Goal: Information Seeking & Learning: Learn about a topic

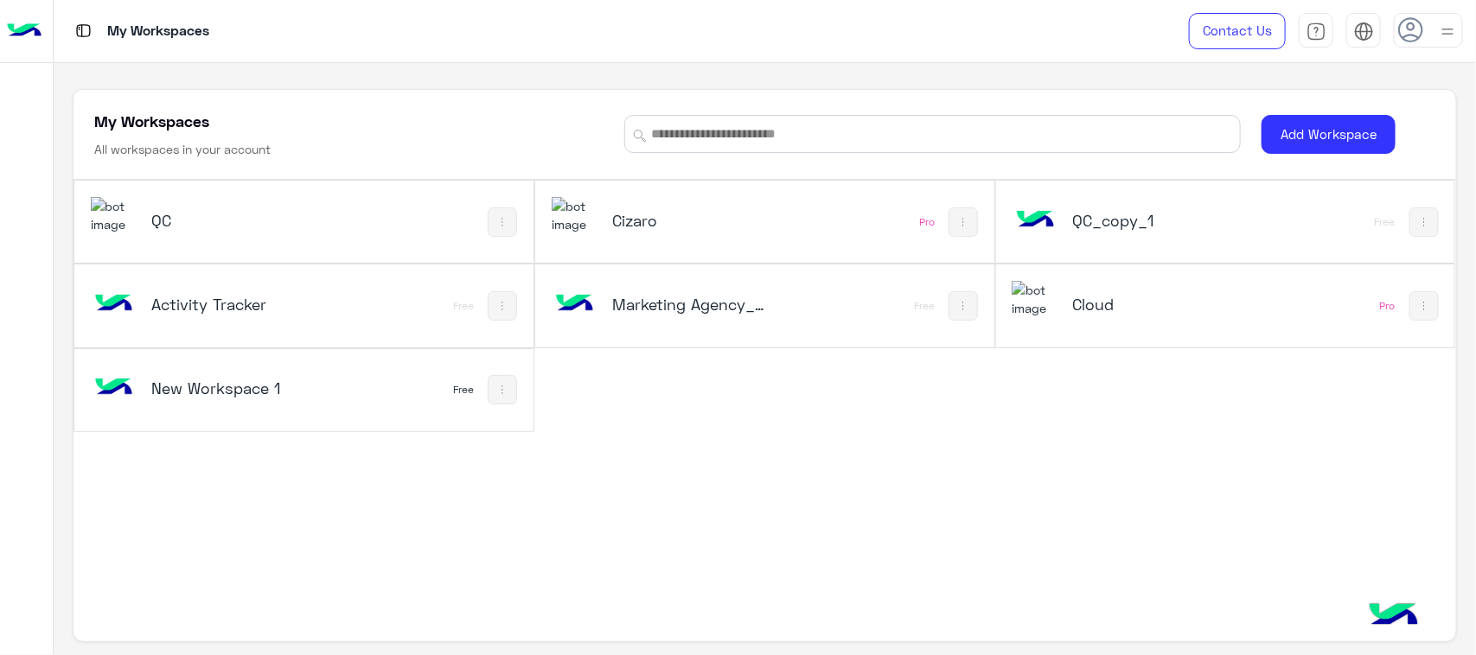
click at [1147, 312] on h5 "Cloud" at bounding box center [1149, 304] width 154 height 21
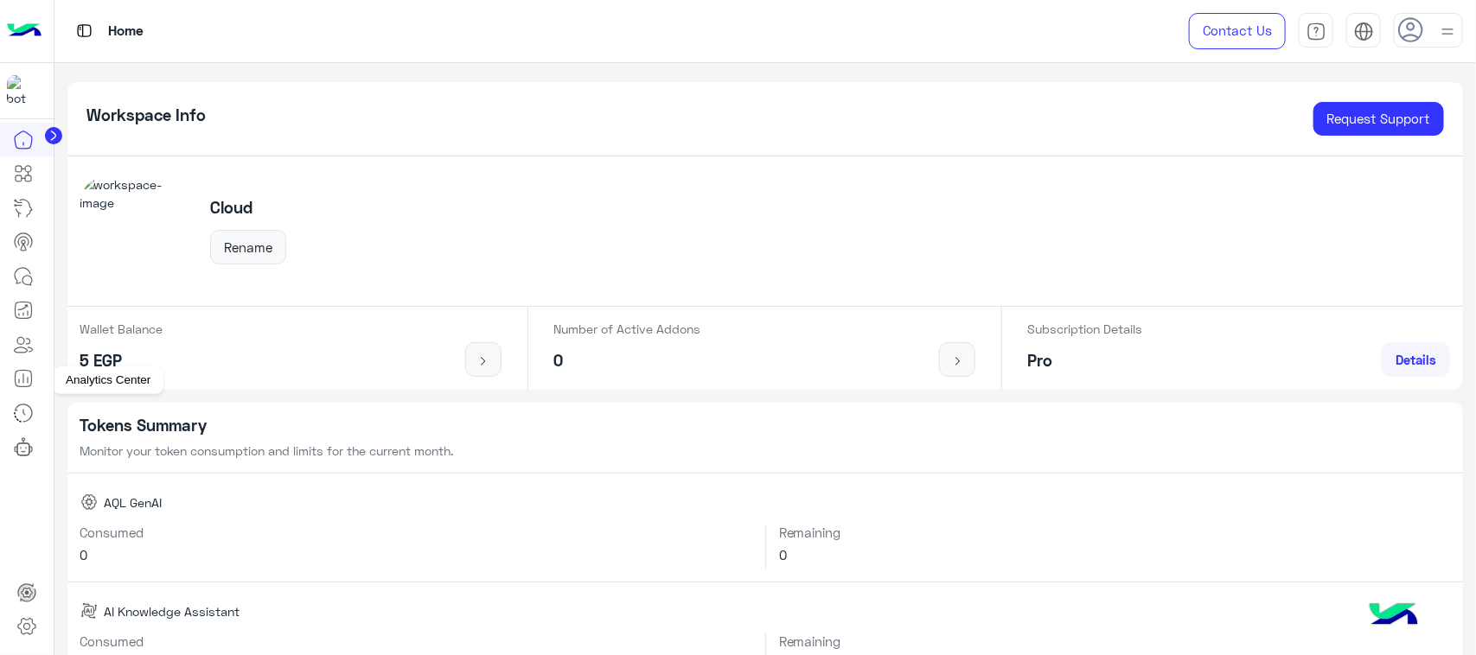
click at [26, 380] on icon at bounding box center [23, 378] width 21 height 21
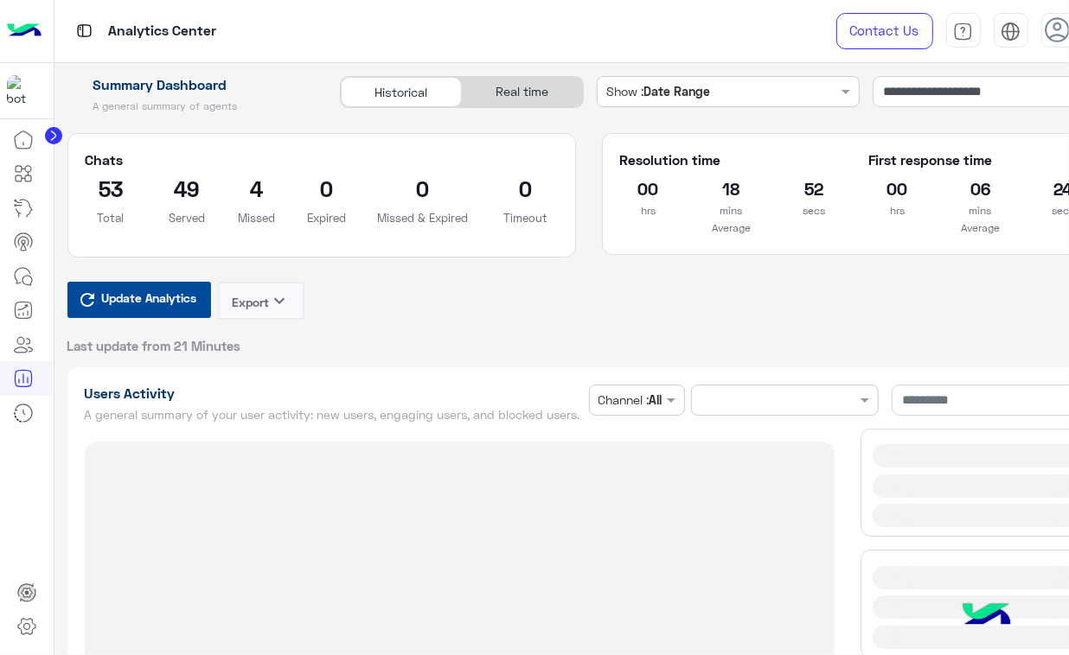
type input "**********"
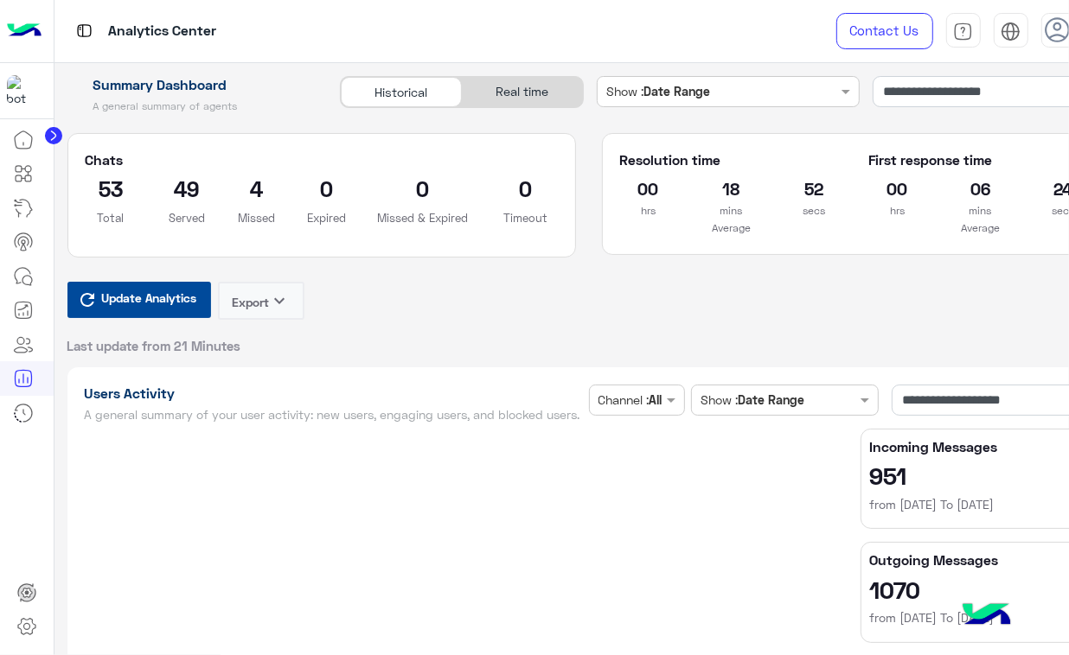
type input "**********"
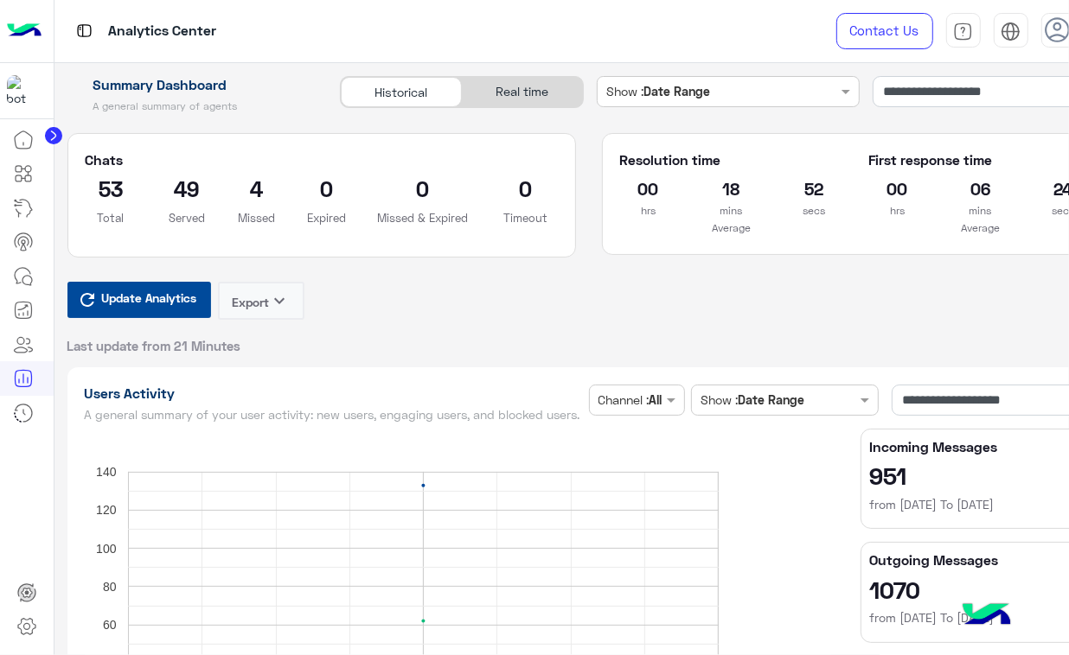
type input "**********"
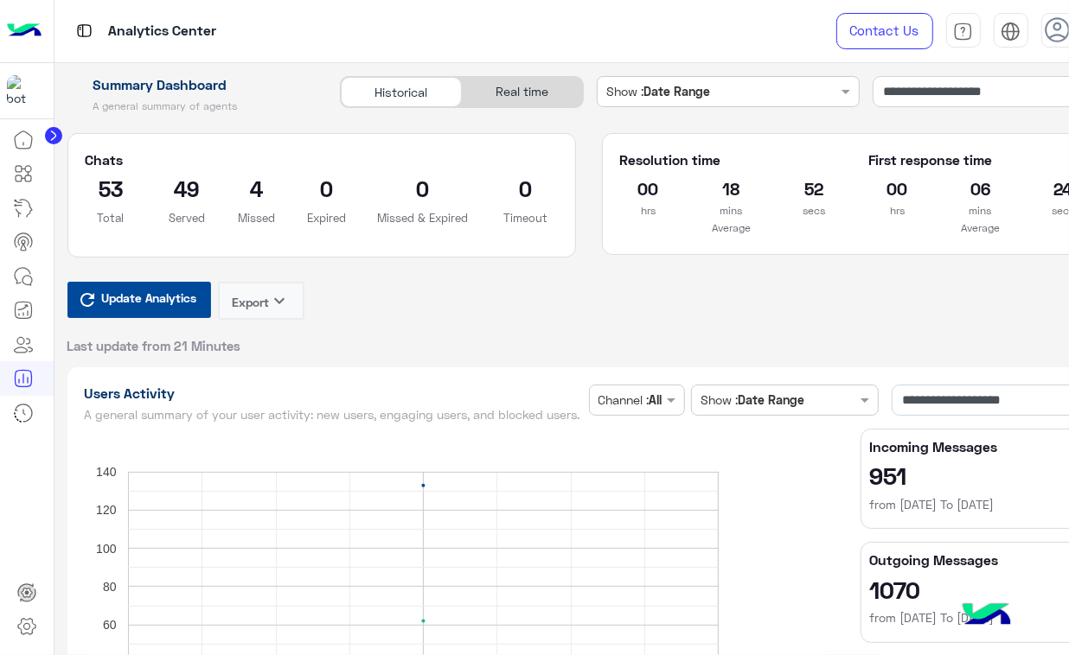
click at [541, 93] on div "Real time" at bounding box center [522, 92] width 121 height 30
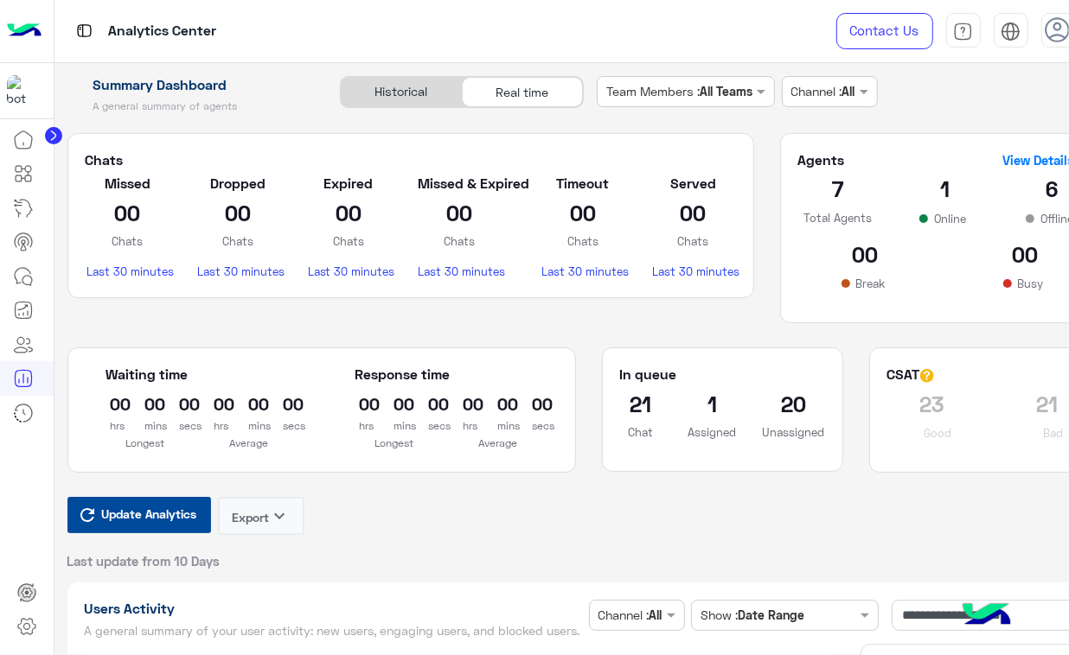
type input "**********"
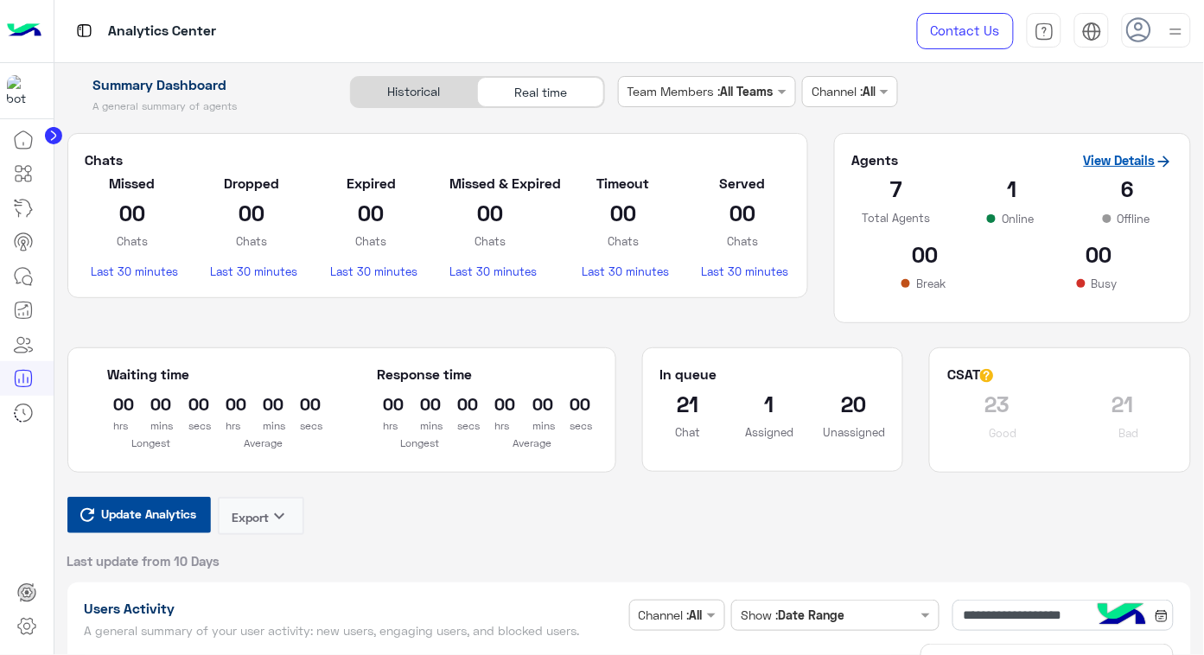
click at [1146, 163] on link "View Details" at bounding box center [1128, 160] width 89 height 16
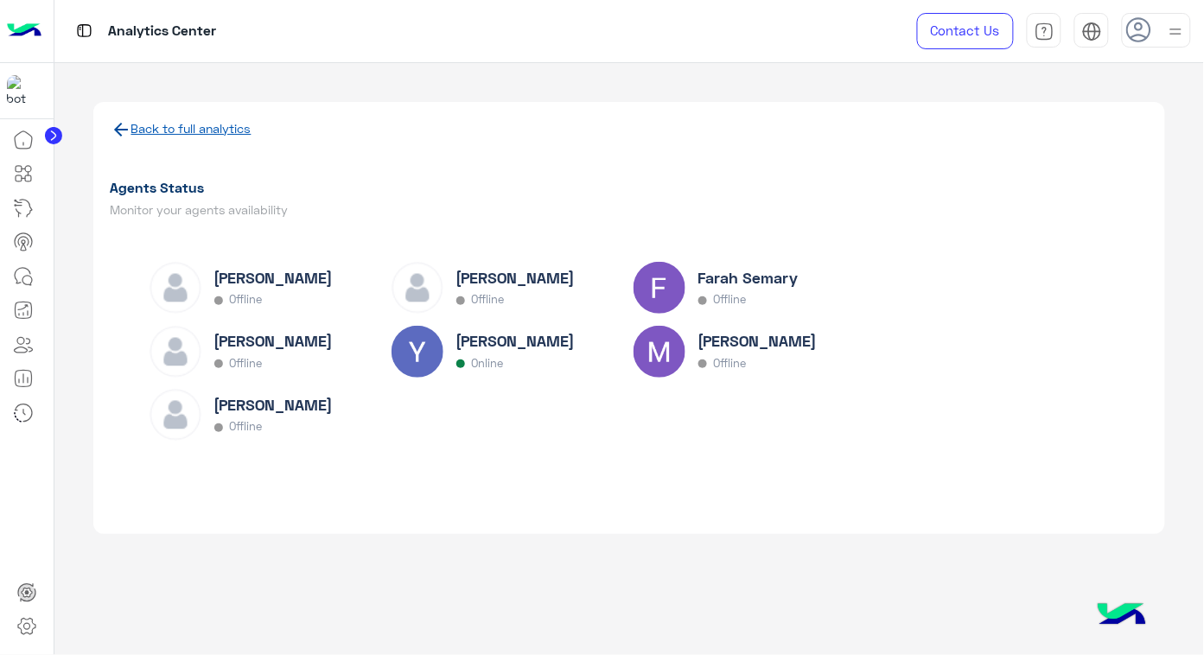
click at [197, 123] on link "Back to full analytics" at bounding box center [191, 128] width 120 height 15
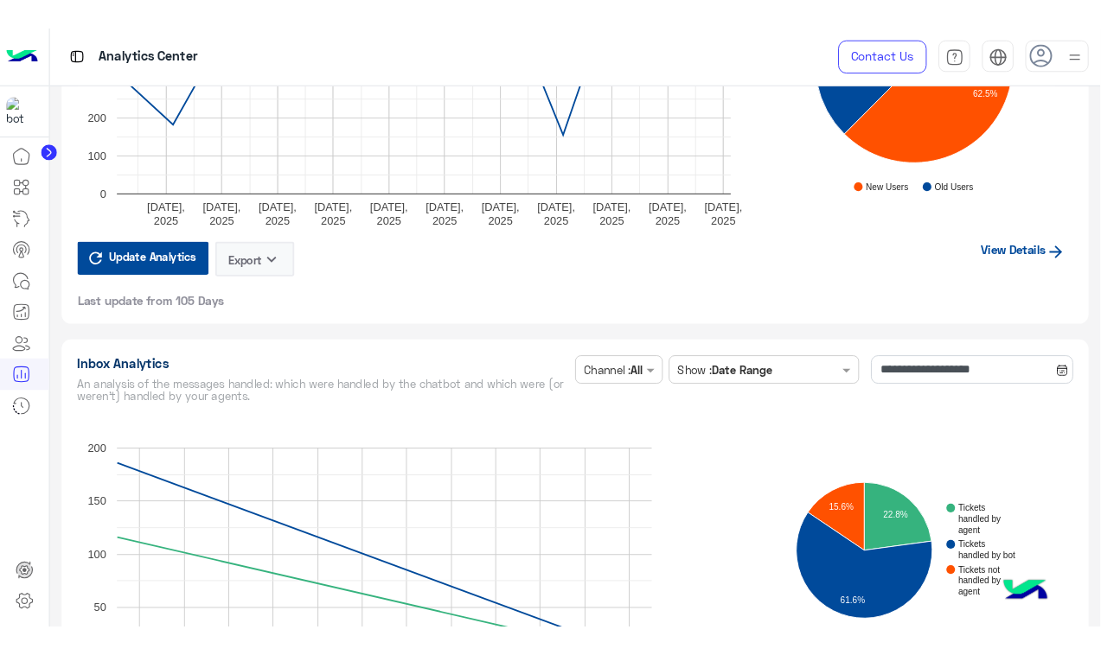
scroll to position [4250, 0]
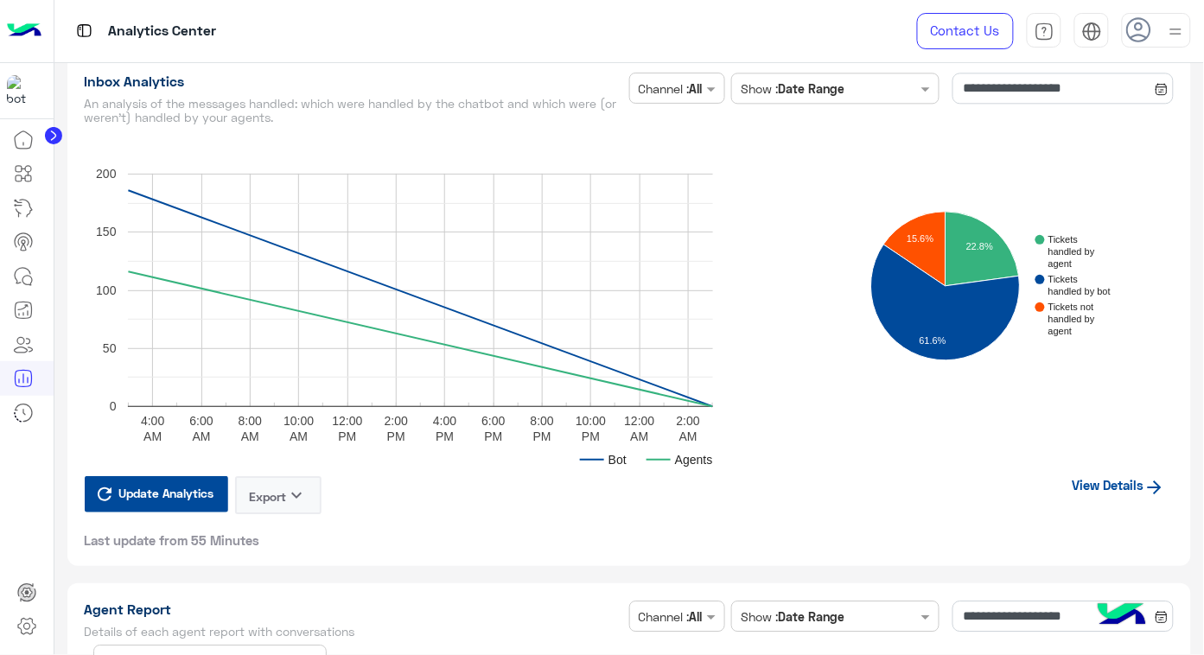
click at [1108, 488] on link "View Details" at bounding box center [1119, 485] width 110 height 33
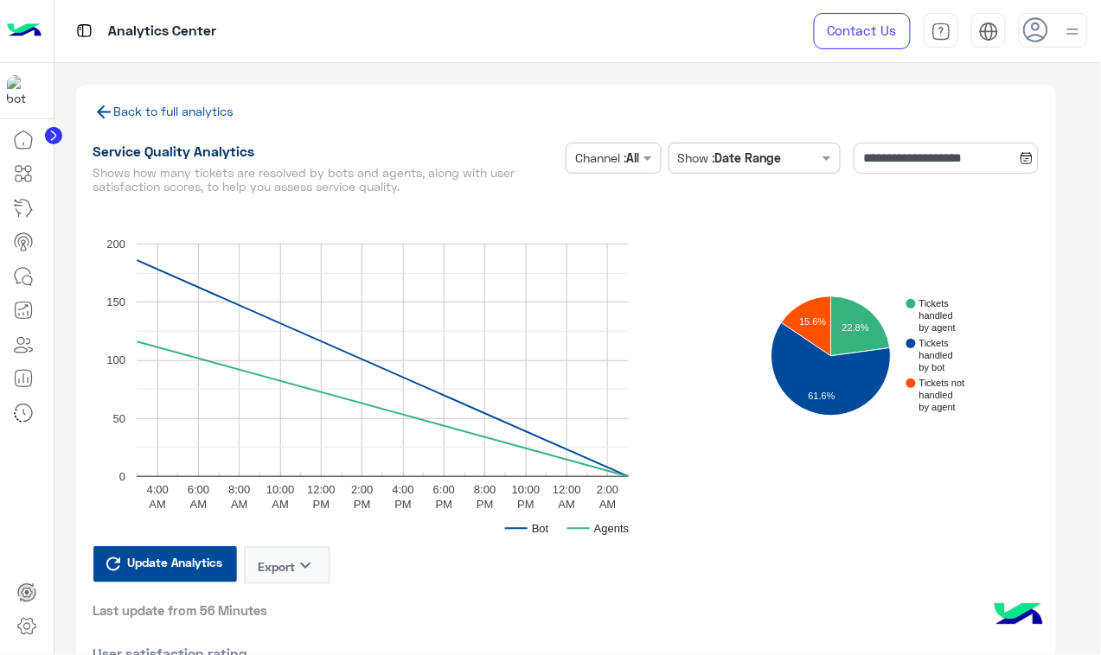
click at [216, 112] on link "Back to full analytics" at bounding box center [163, 111] width 141 height 15
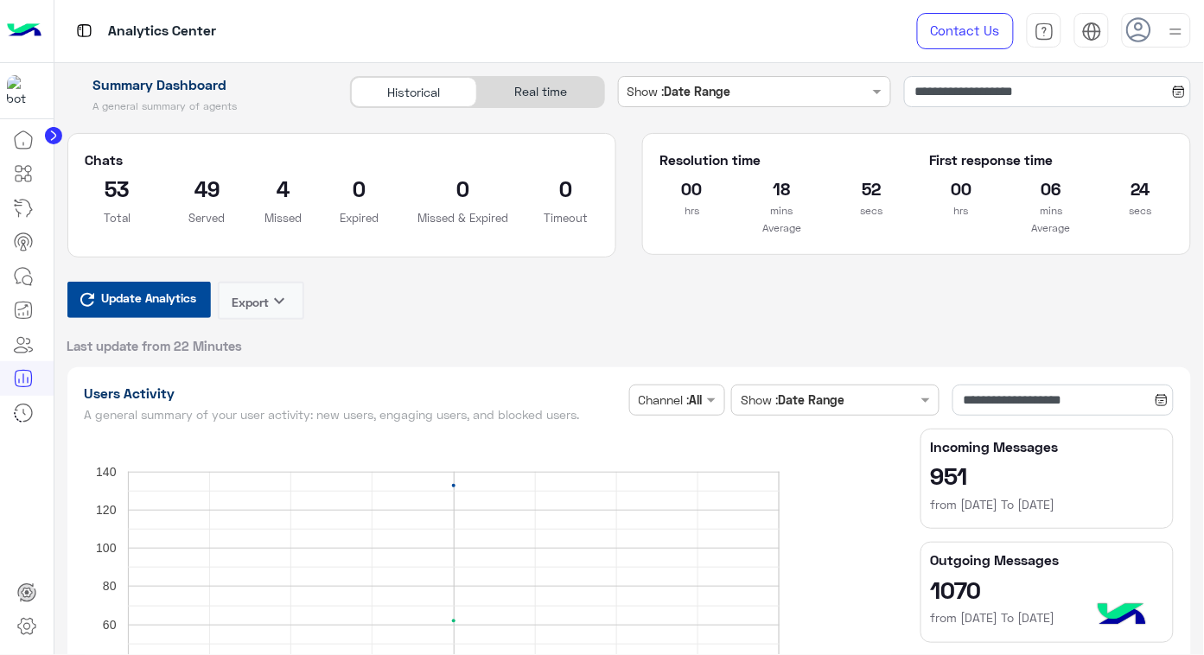
click at [537, 95] on div "Real time" at bounding box center [540, 92] width 127 height 30
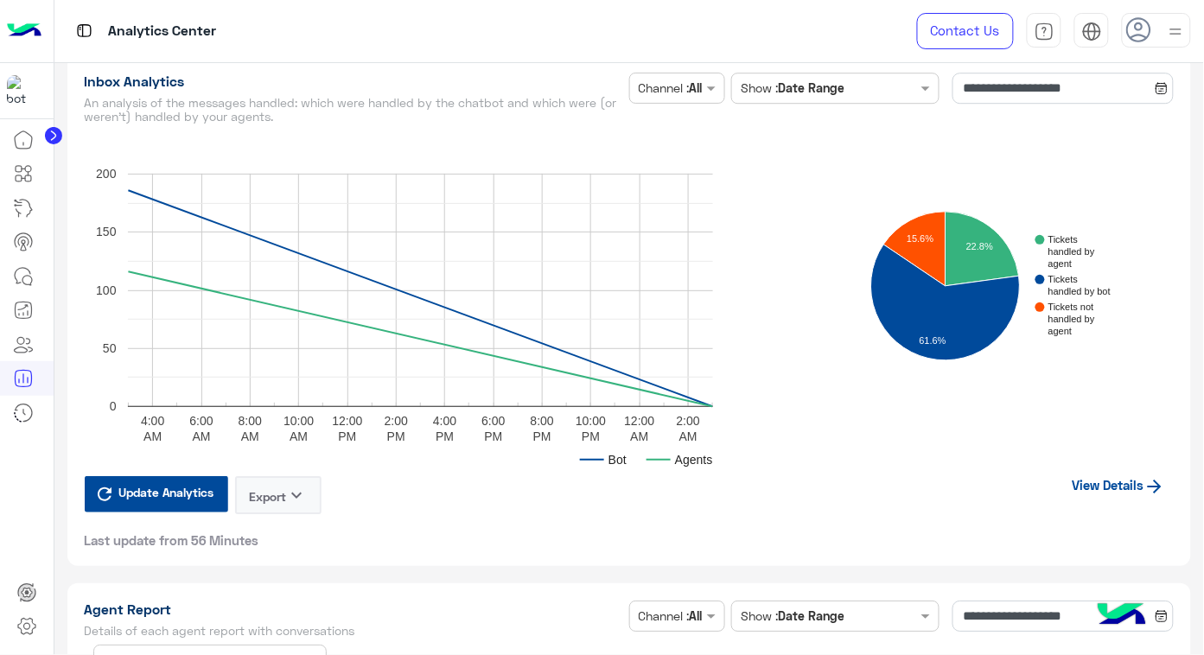
scroll to position [4394, 0]
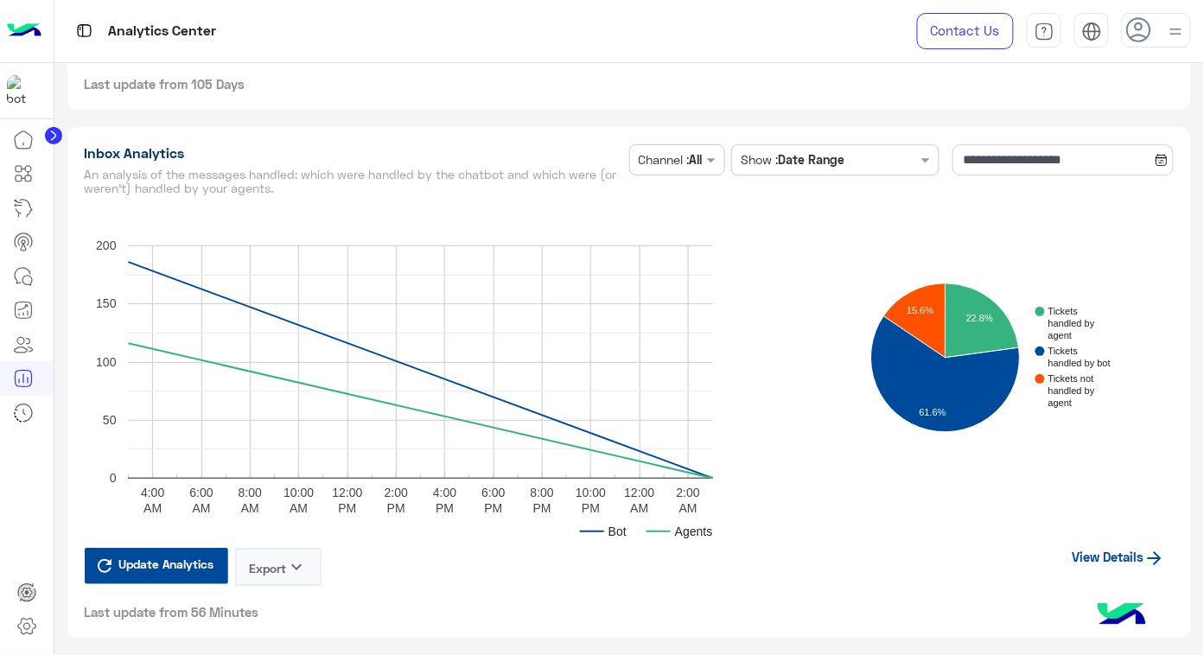
click at [1117, 562] on link "View Details" at bounding box center [1119, 556] width 110 height 33
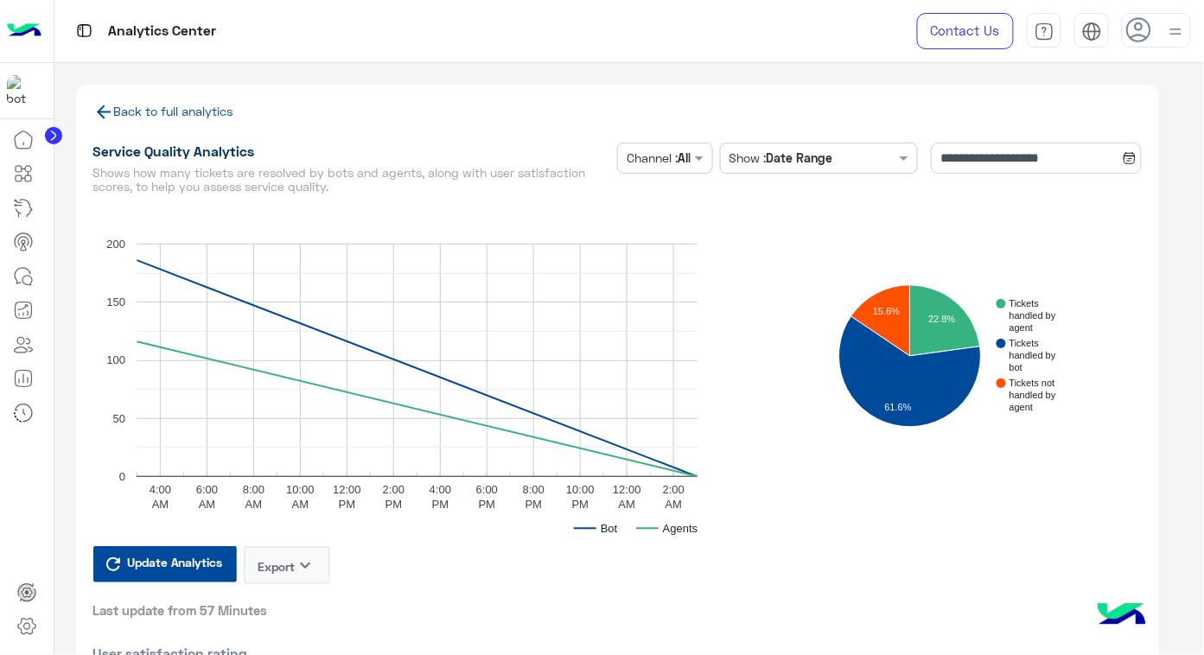
click at [195, 104] on link "Back to full analytics" at bounding box center [163, 111] width 141 height 15
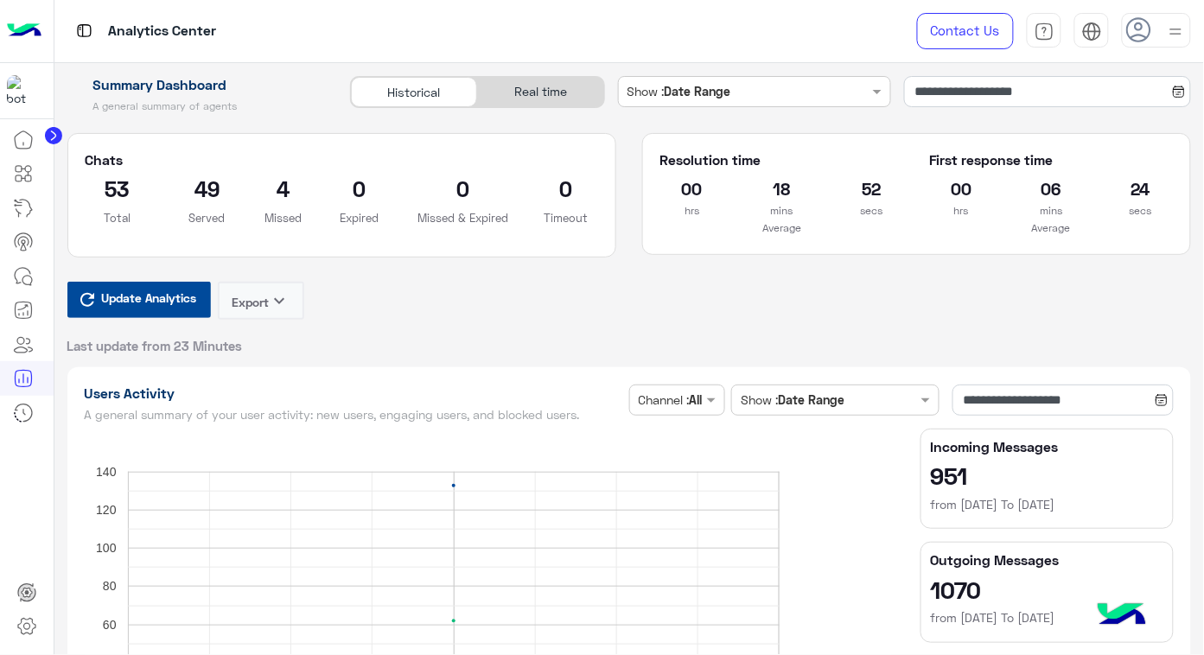
click at [553, 91] on div "Real time" at bounding box center [540, 92] width 127 height 30
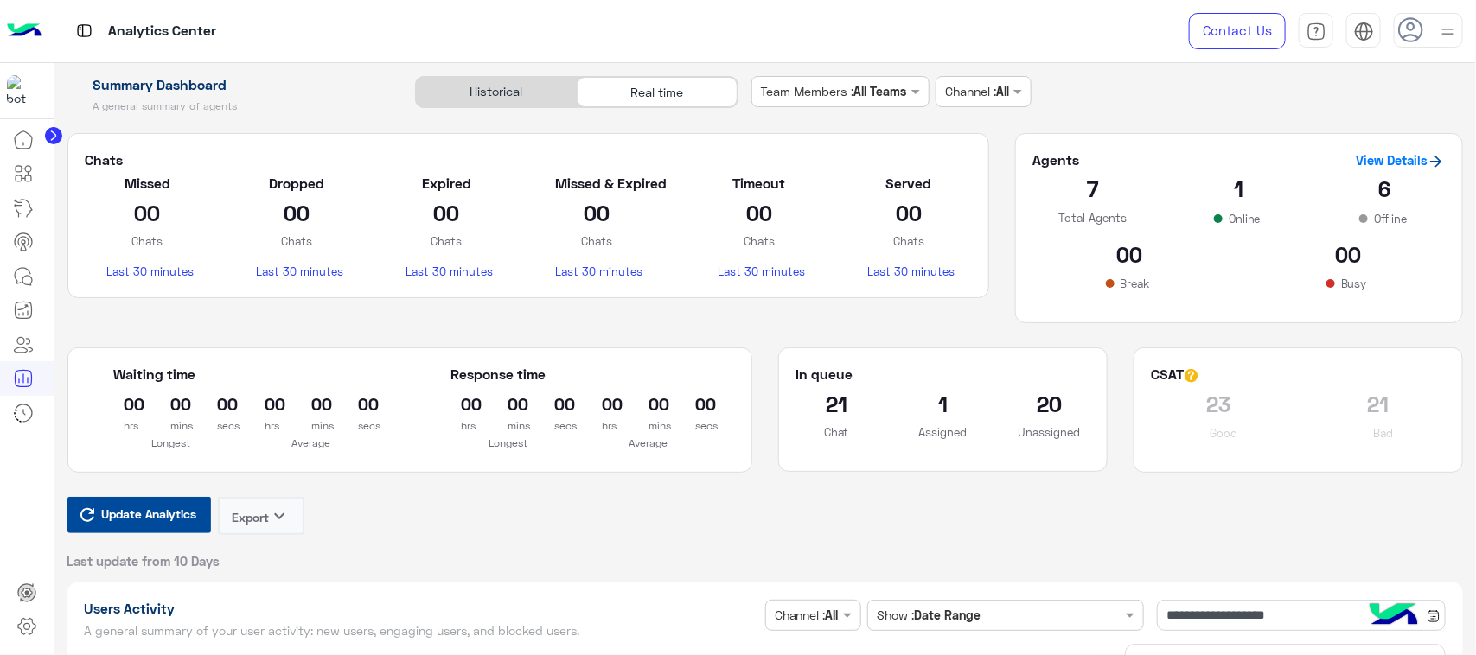
click at [681, 97] on div "Real time" at bounding box center [657, 92] width 161 height 30
click at [507, 93] on div "Historical" at bounding box center [496, 92] width 161 height 30
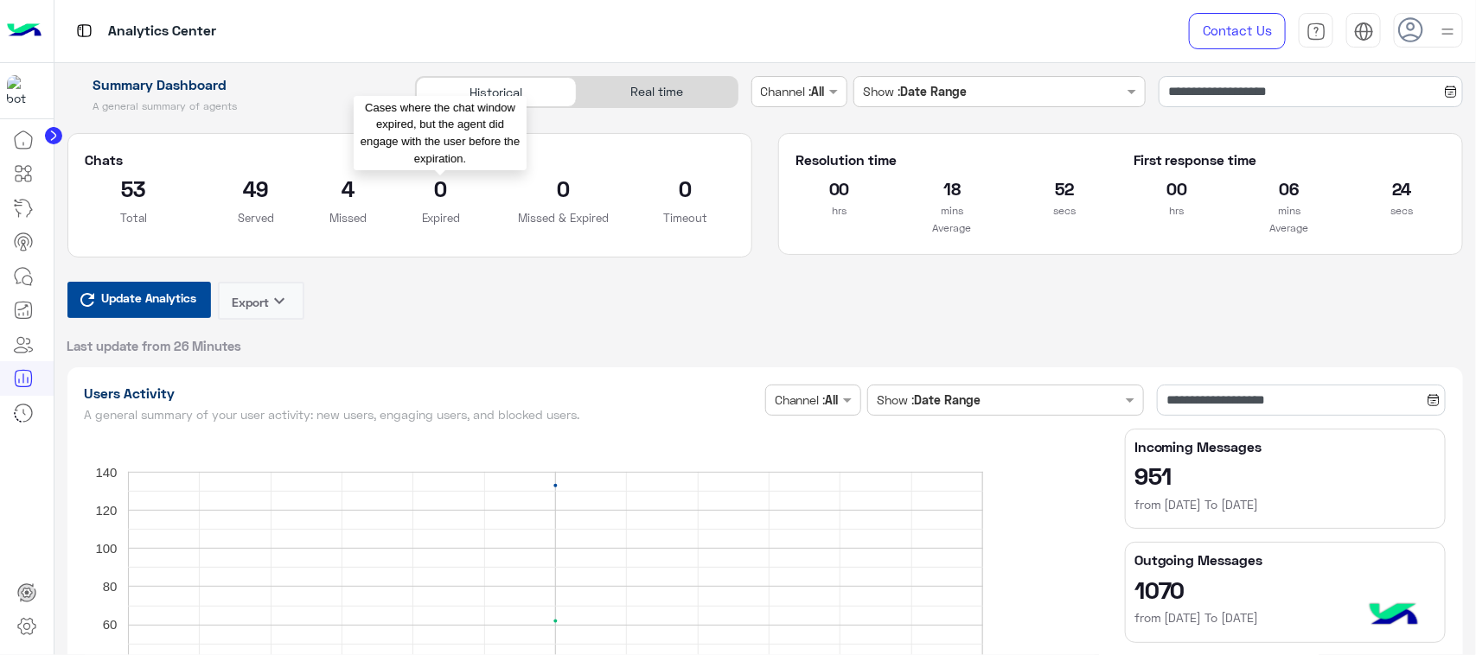
click at [351, 205] on div "4 Missed" at bounding box center [347, 207] width 63 height 65
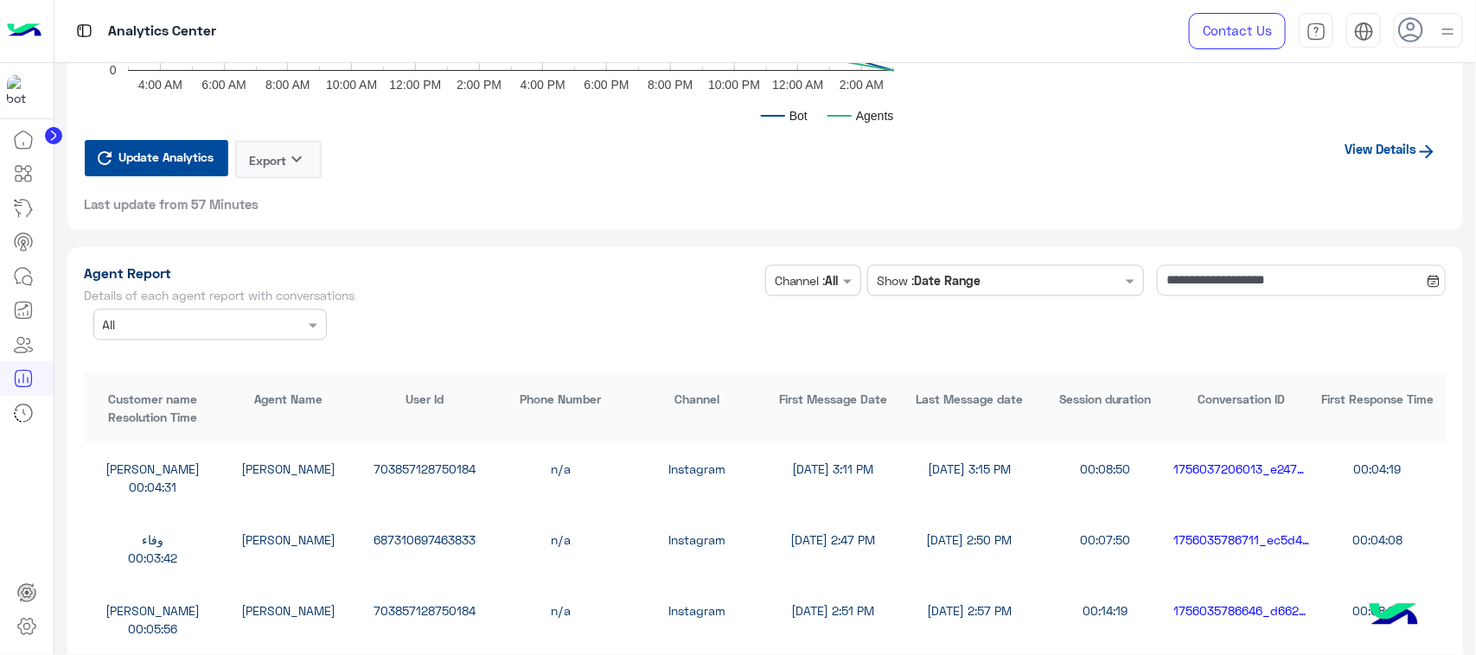
scroll to position [4466, 0]
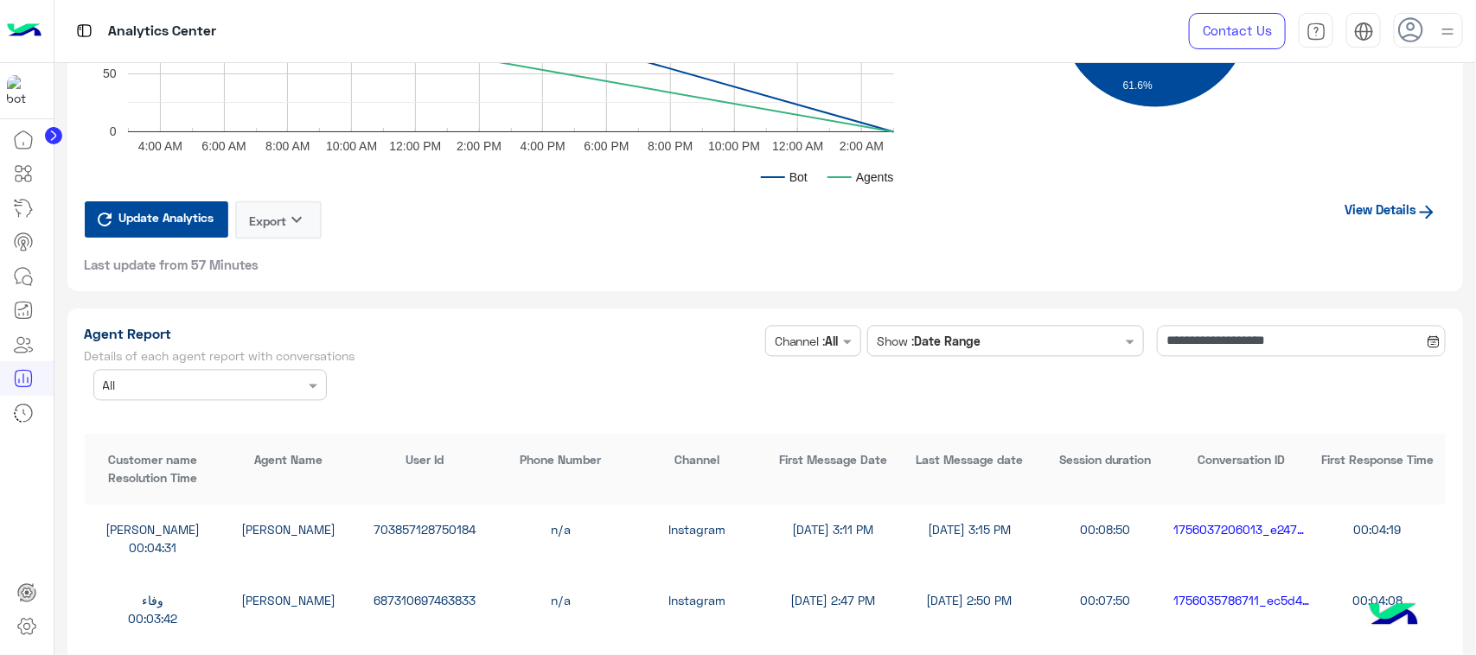
click at [268, 394] on div "**********" at bounding box center [766, 583] width 1362 height 515
click at [271, 376] on div at bounding box center [210, 385] width 232 height 20
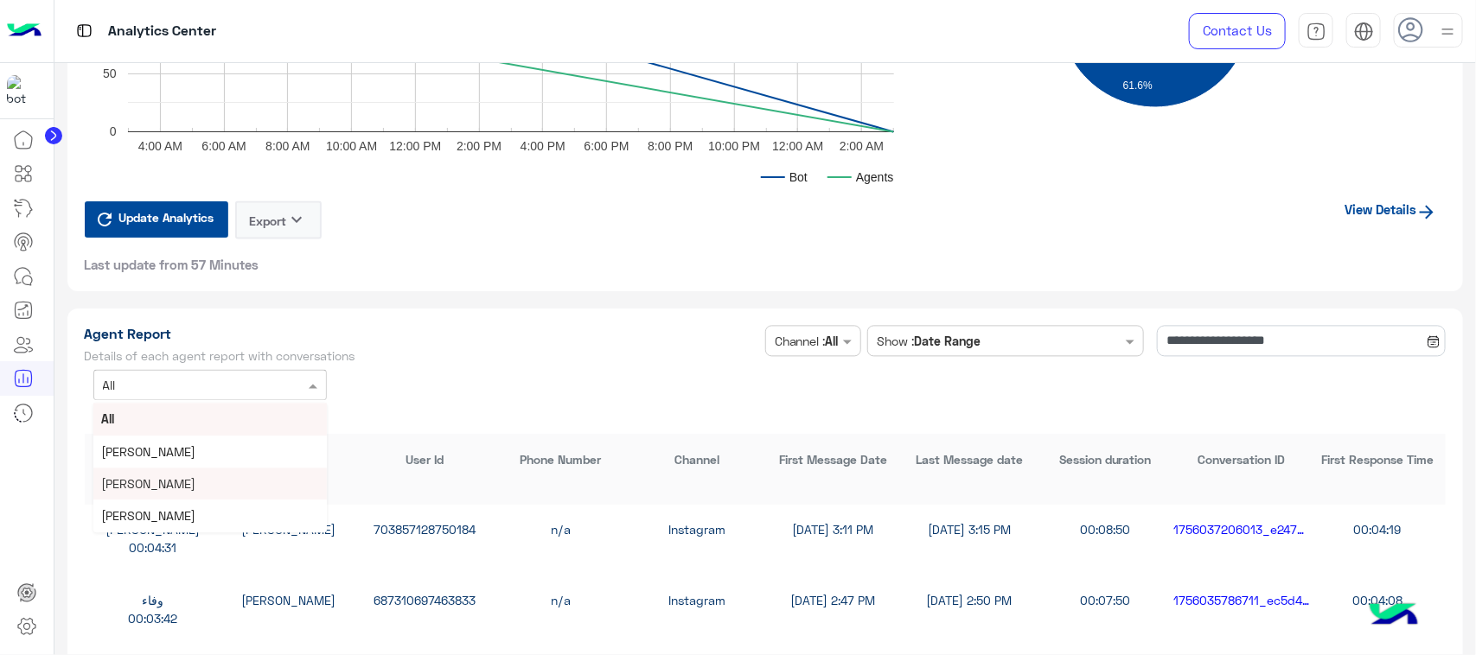
click at [265, 474] on div "[PERSON_NAME]" at bounding box center [209, 485] width 233 height 32
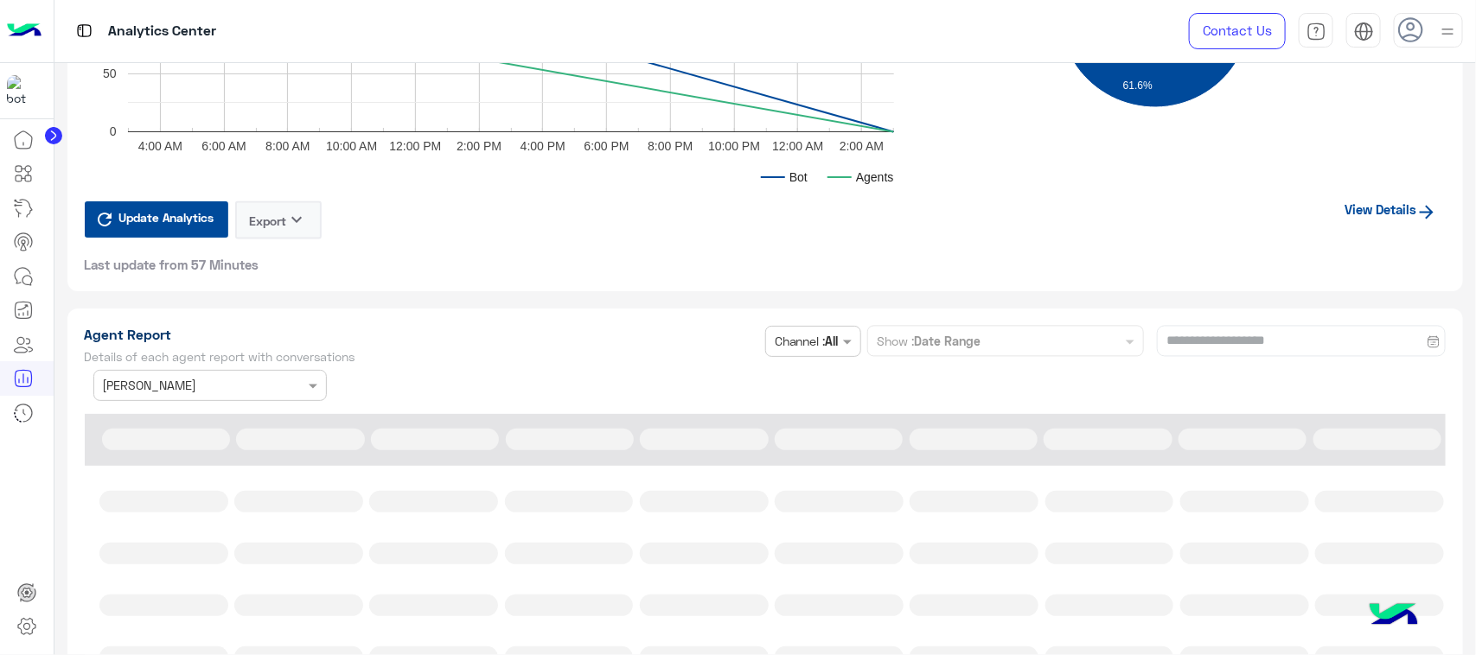
click at [512, 347] on div "**********" at bounding box center [766, 363] width 1362 height 75
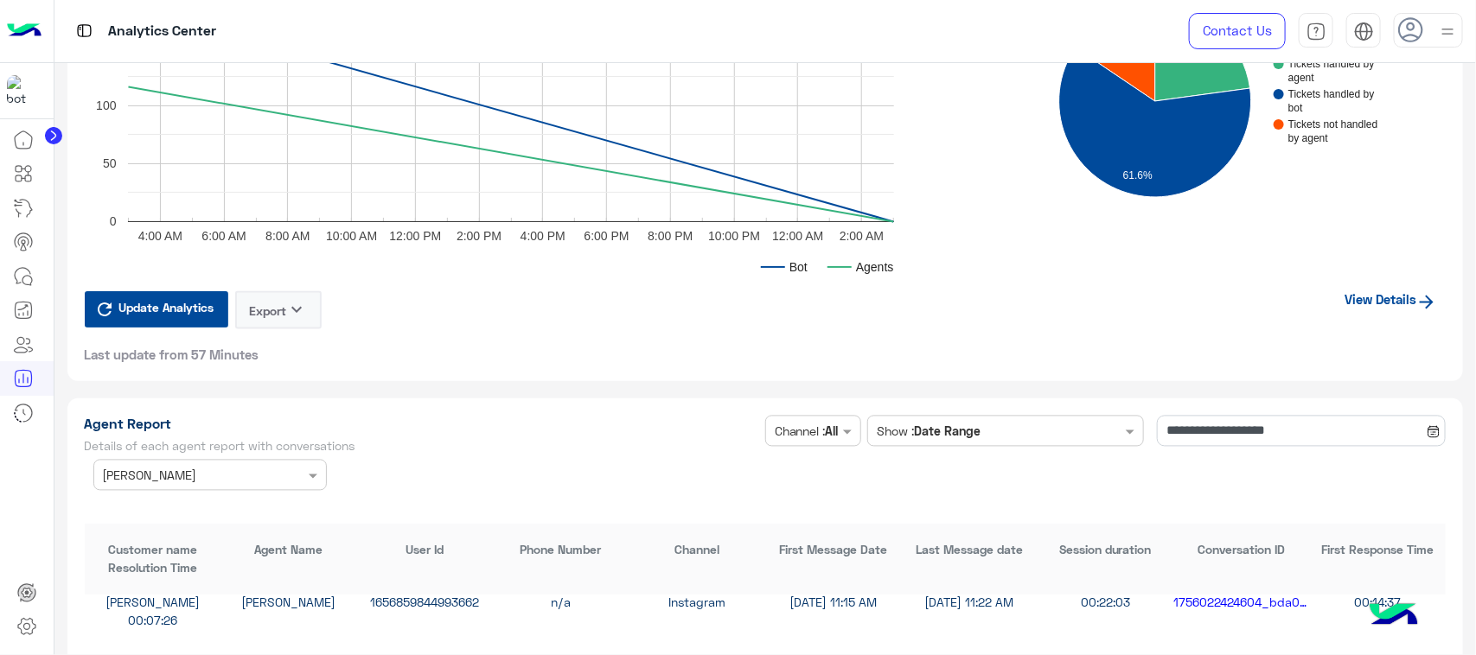
scroll to position [4250, 0]
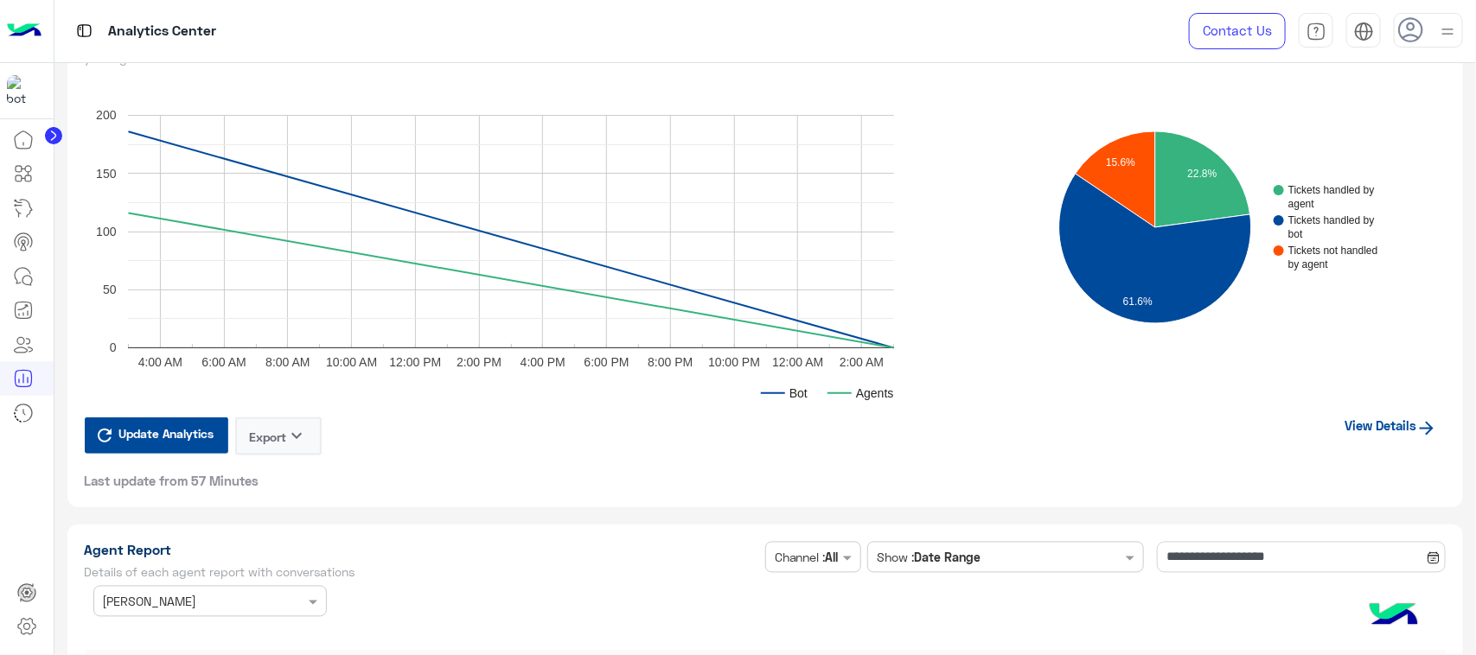
click at [210, 593] on input "text" at bounding box center [184, 602] width 162 height 18
click at [209, 528] on div "All" at bounding box center [209, 539] width 233 height 32
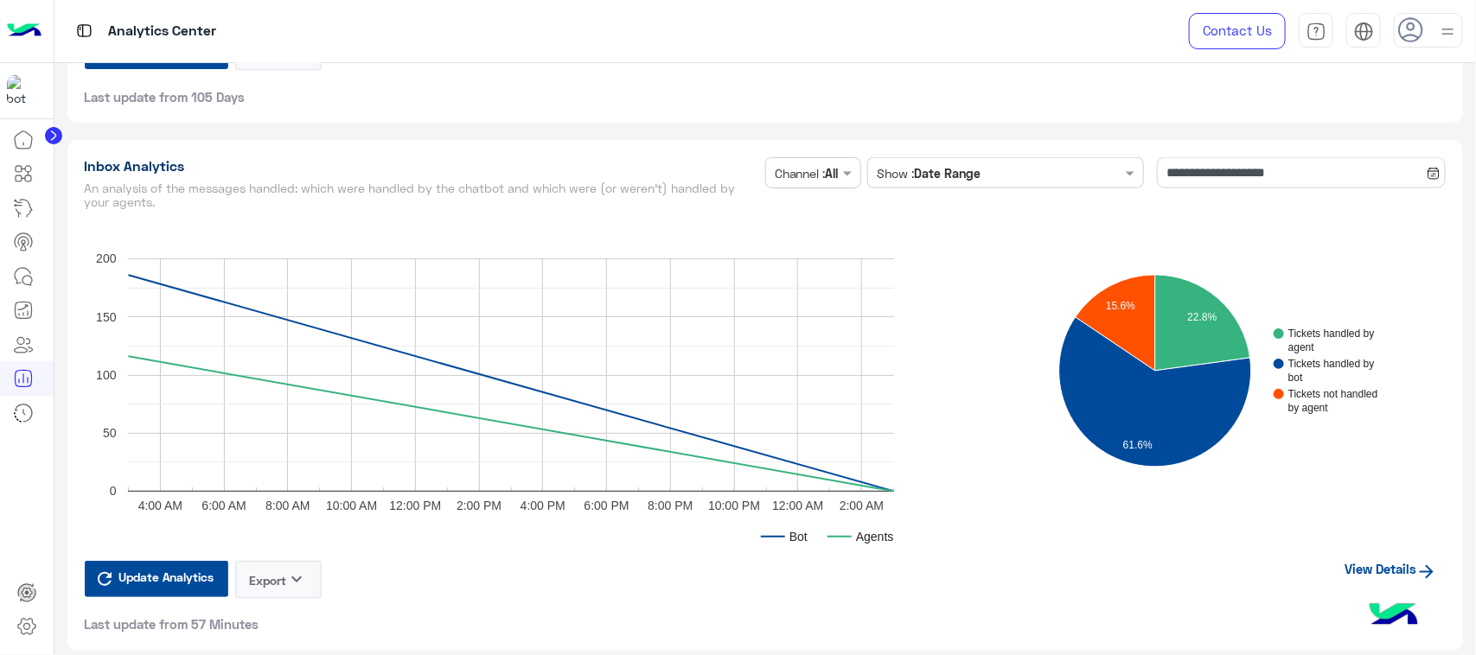
scroll to position [4178, 0]
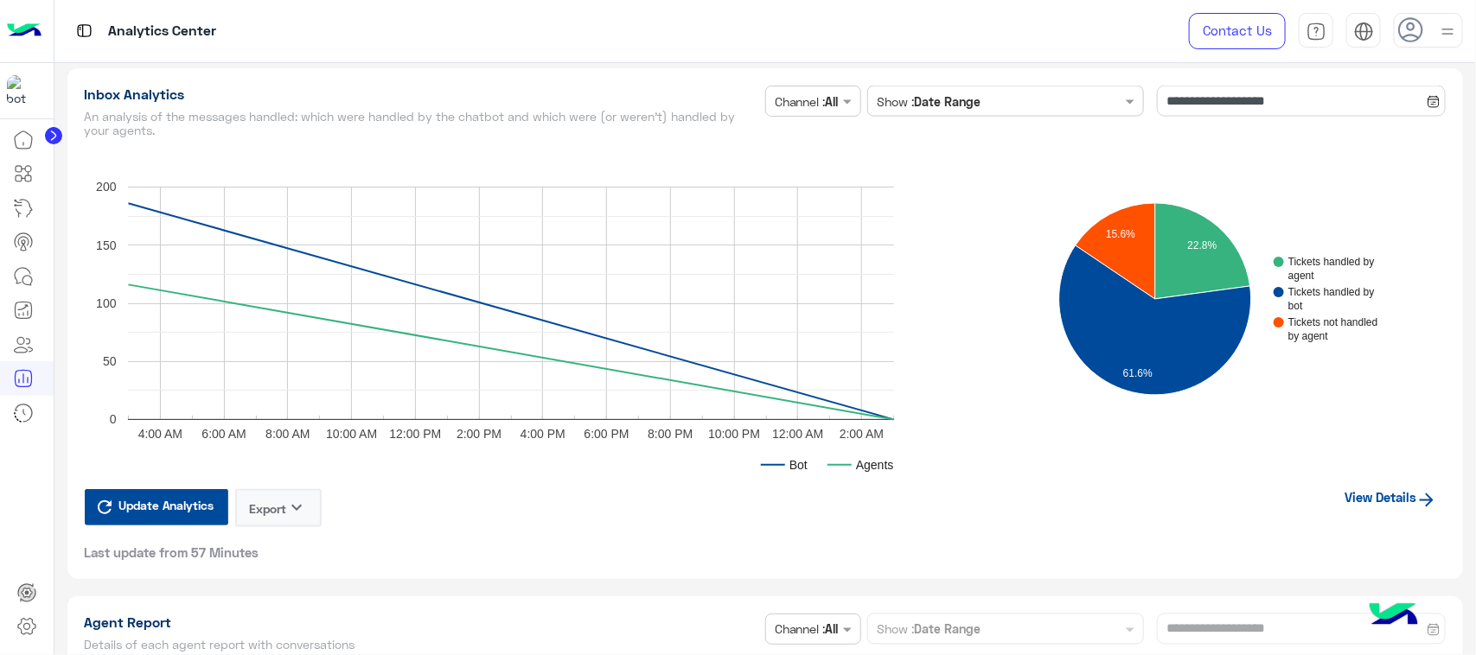
click at [1355, 489] on link "View Details" at bounding box center [1391, 498] width 110 height 33
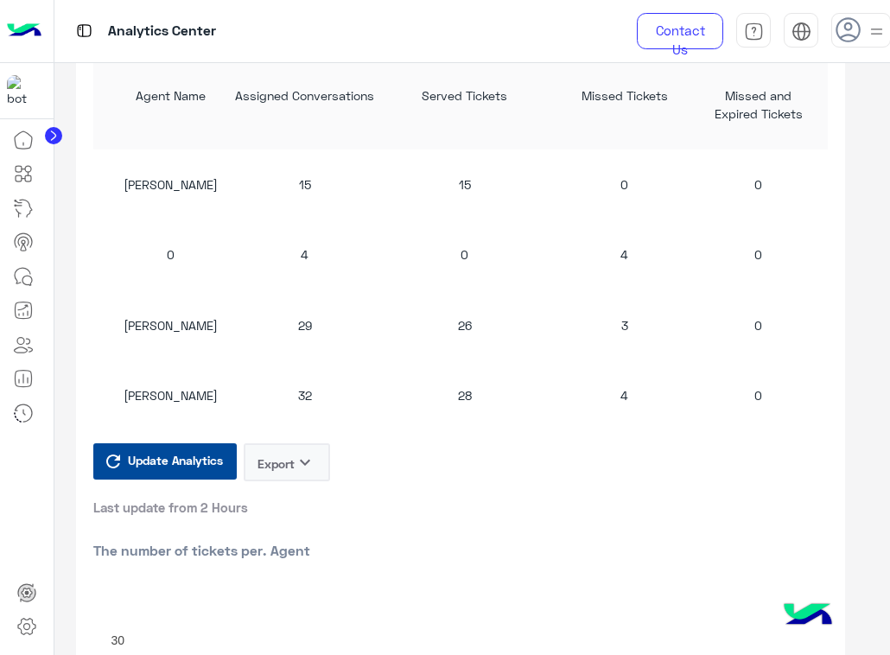
scroll to position [1656, 0]
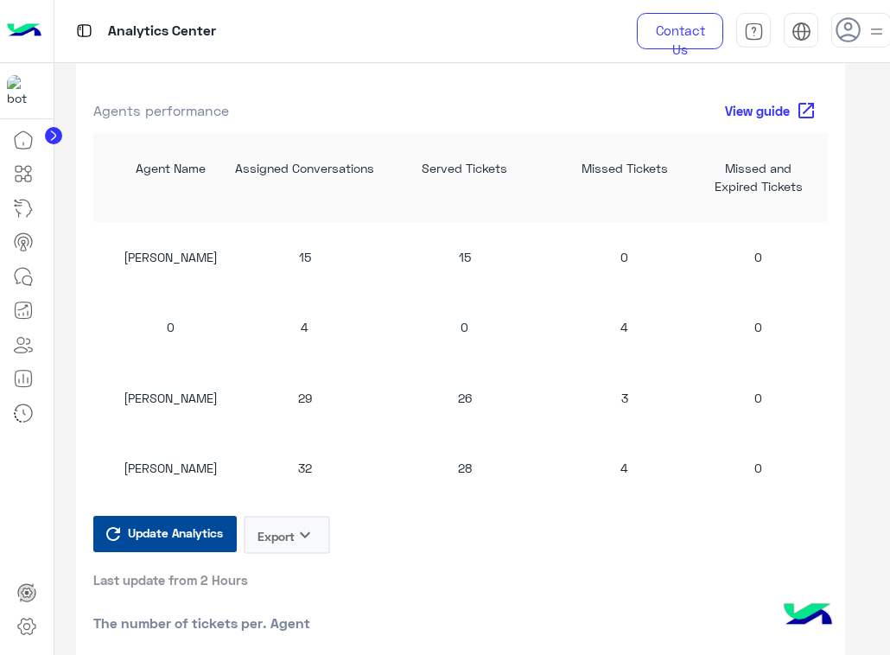
click at [197, 538] on span "Update Analytics" at bounding box center [176, 532] width 104 height 23
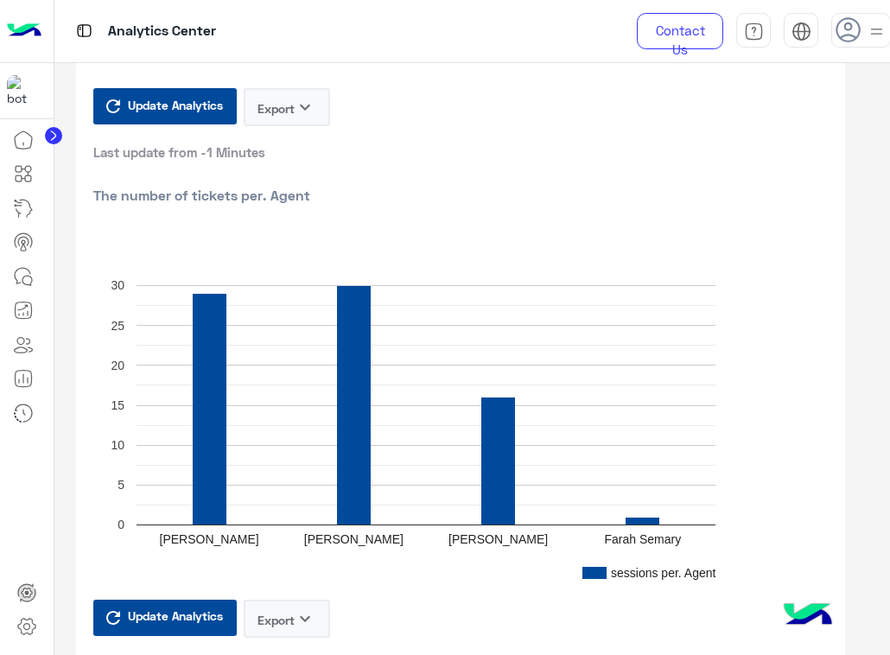
scroll to position [2157, 0]
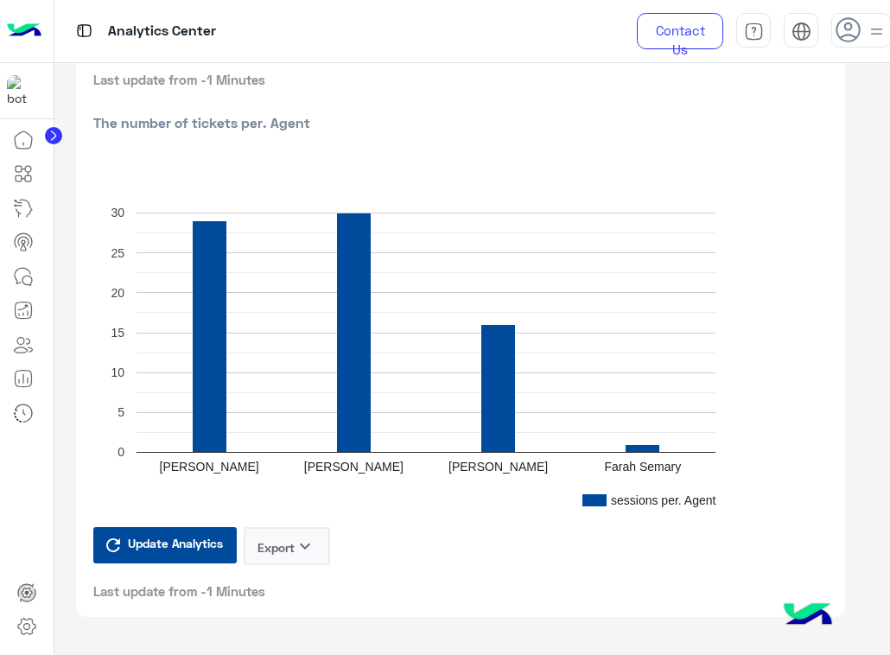
click at [180, 536] on span "Update Analytics" at bounding box center [176, 543] width 104 height 23
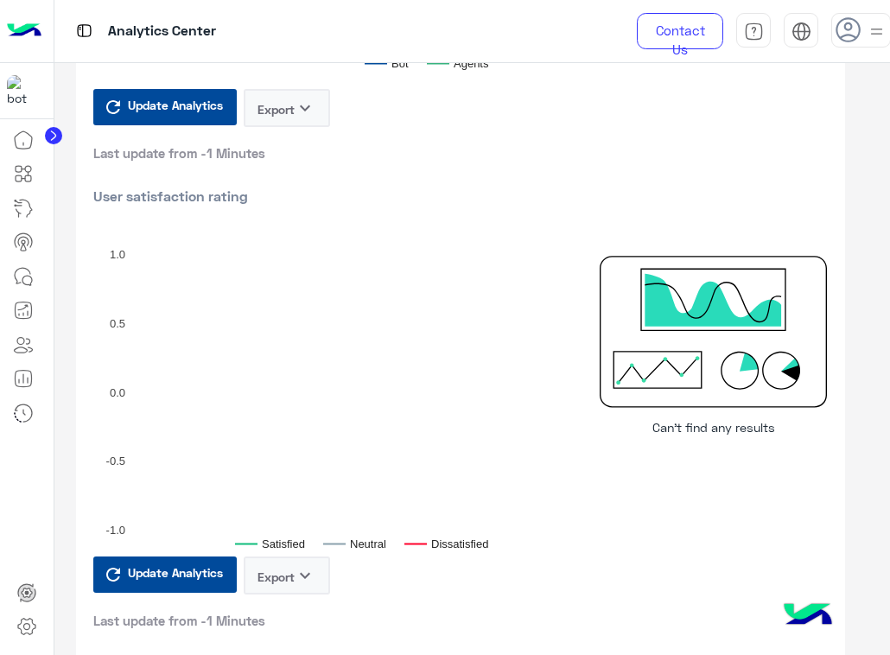
scroll to position [504, 0]
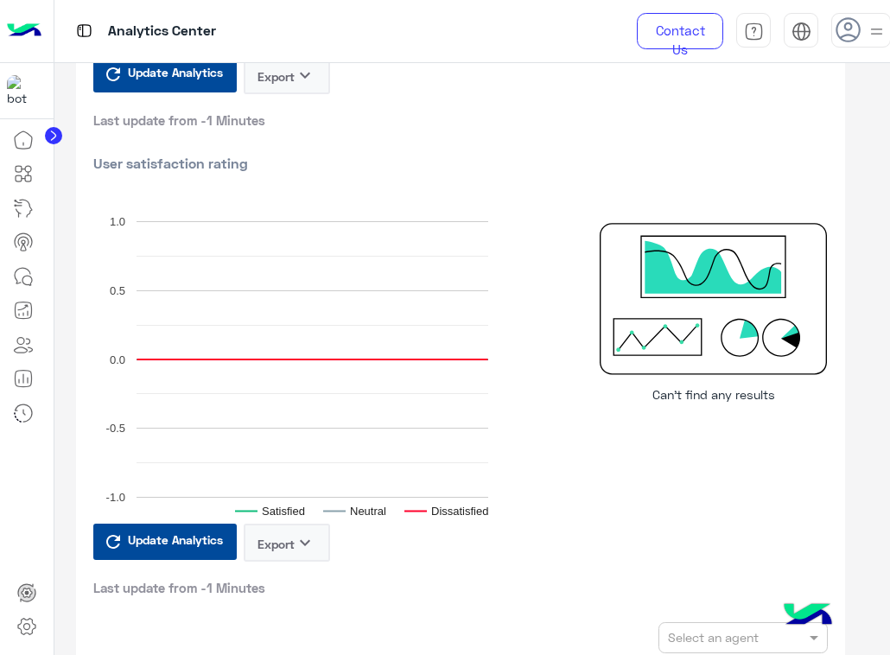
click at [395, 353] on rect "A chart." at bounding box center [313, 359] width 352 height 277
click at [393, 355] on rect "A chart." at bounding box center [313, 359] width 352 height 277
click at [393, 360] on rect "A chart." at bounding box center [313, 359] width 352 height 277
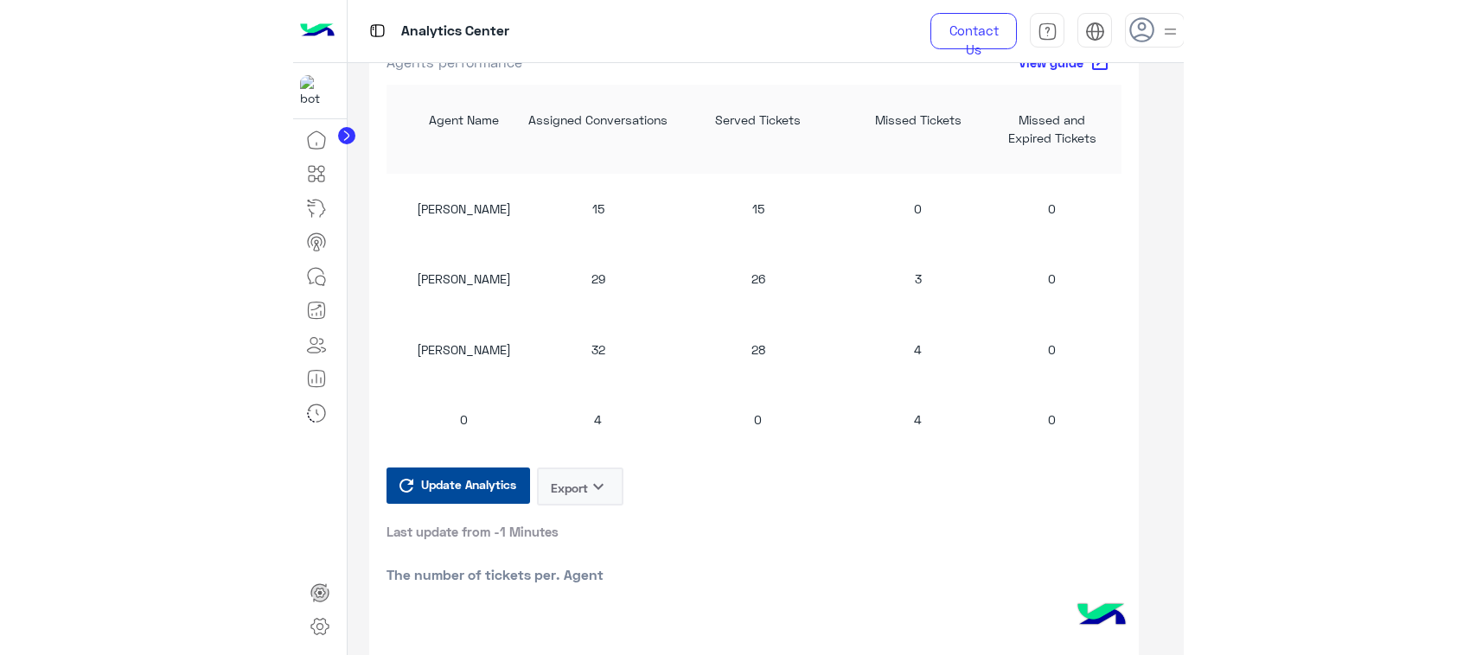
scroll to position [1652, 0]
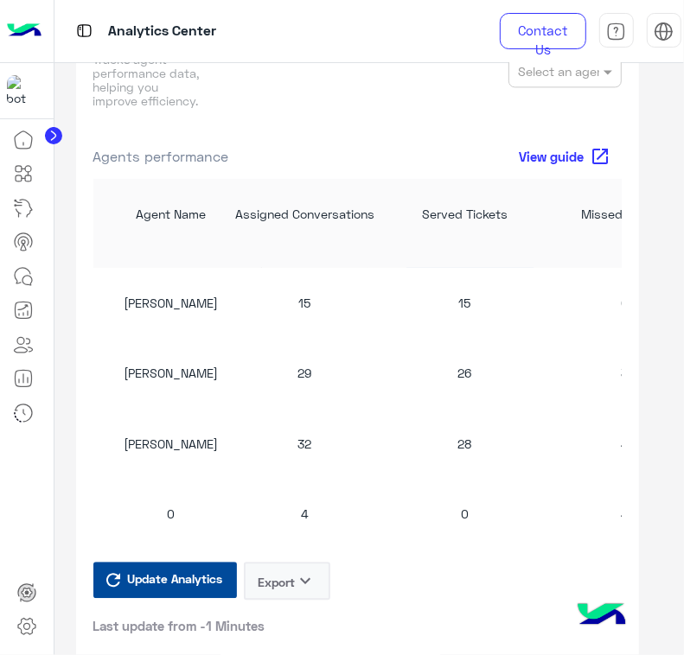
click at [201, 379] on div "[PERSON_NAME]" at bounding box center [171, 373] width 104 height 18
copy div "[PERSON_NAME]"
click at [22, 278] on icon at bounding box center [23, 276] width 21 height 21
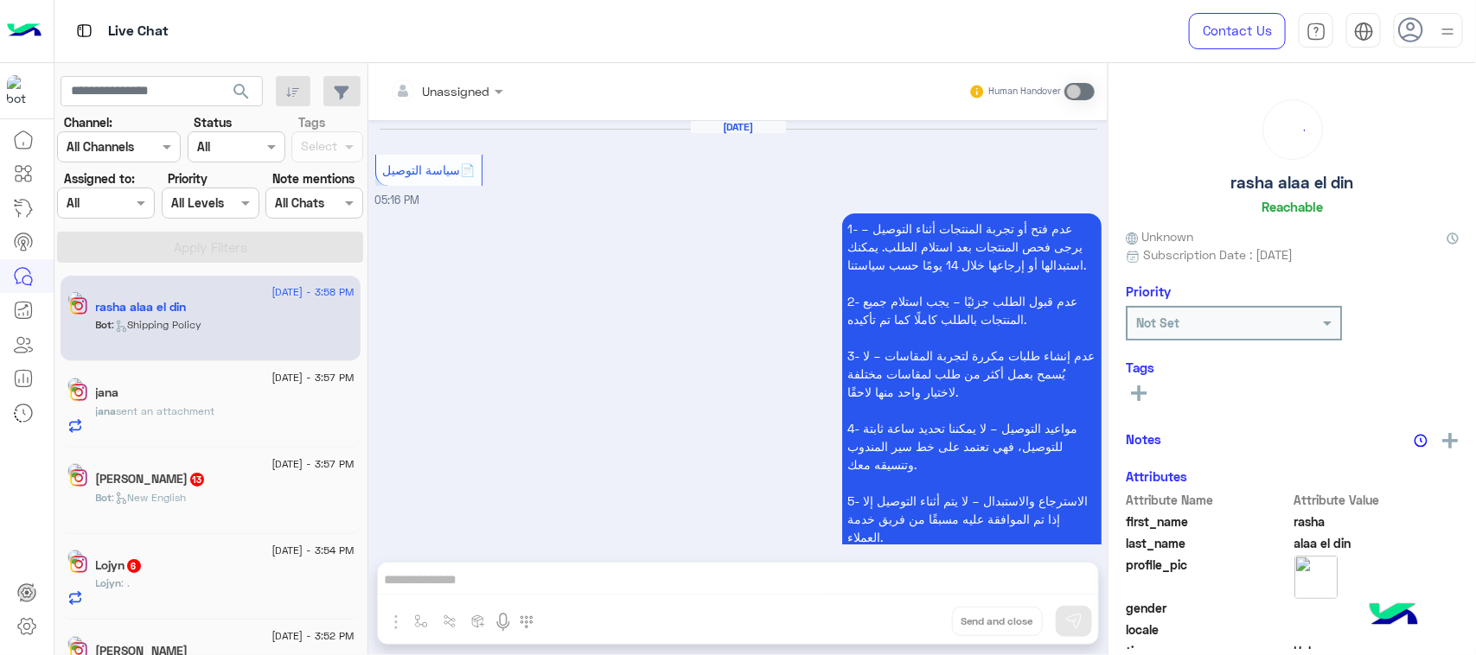
scroll to position [2901, 0]
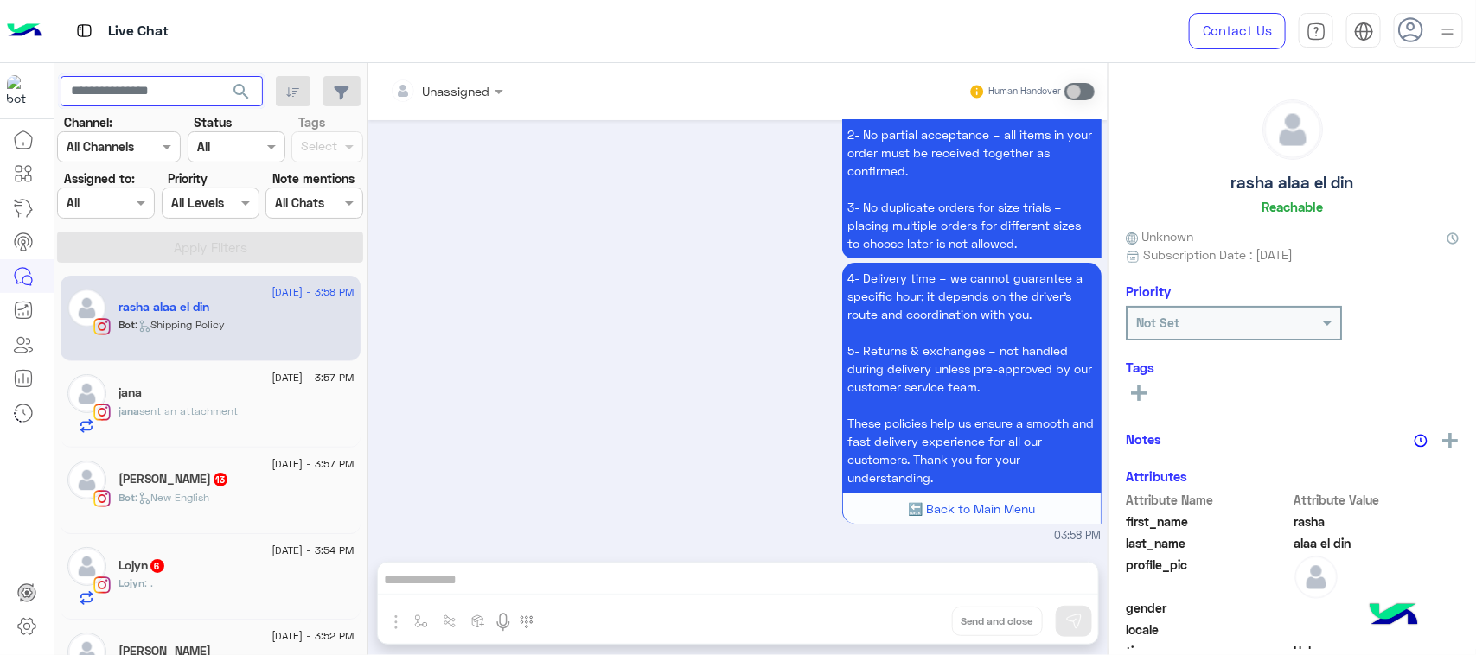
click at [180, 93] on input "text" at bounding box center [162, 91] width 202 height 31
paste input "**********"
type input "**********"
click at [220, 76] on button "search" at bounding box center [241, 94] width 42 height 37
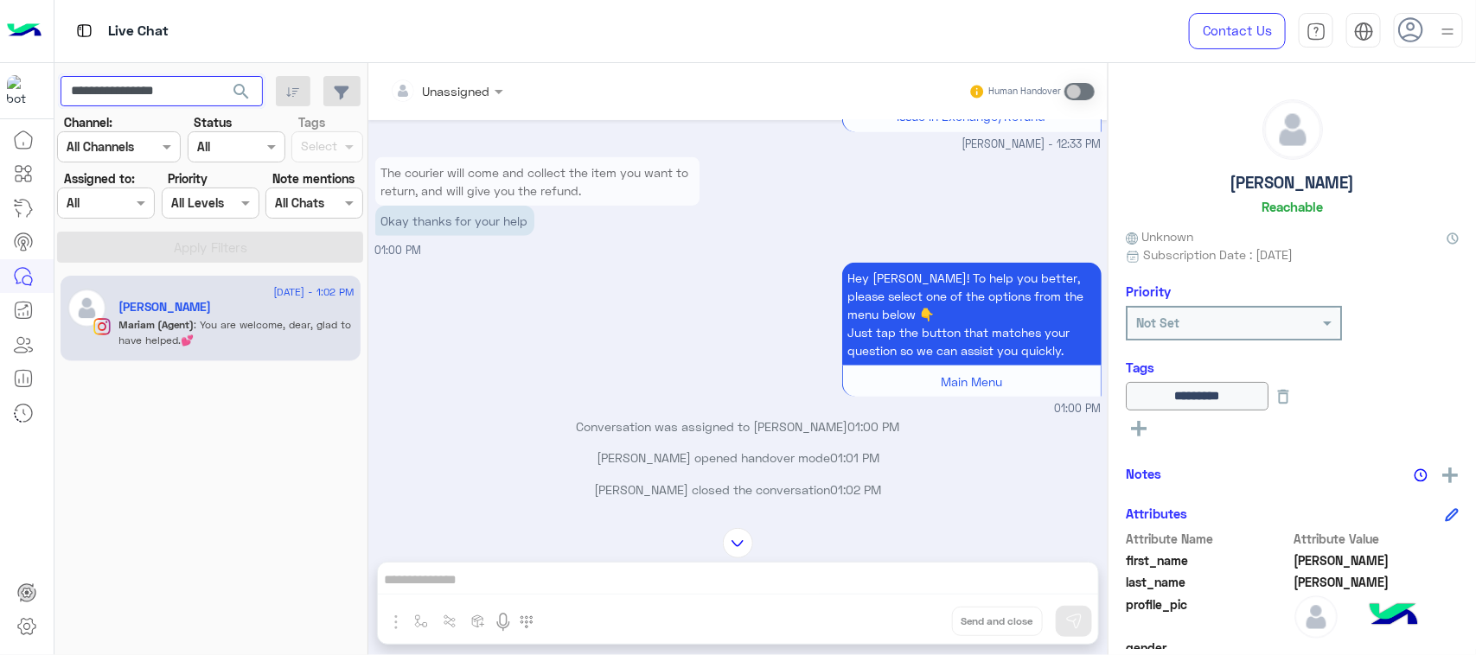
scroll to position [3827, 0]
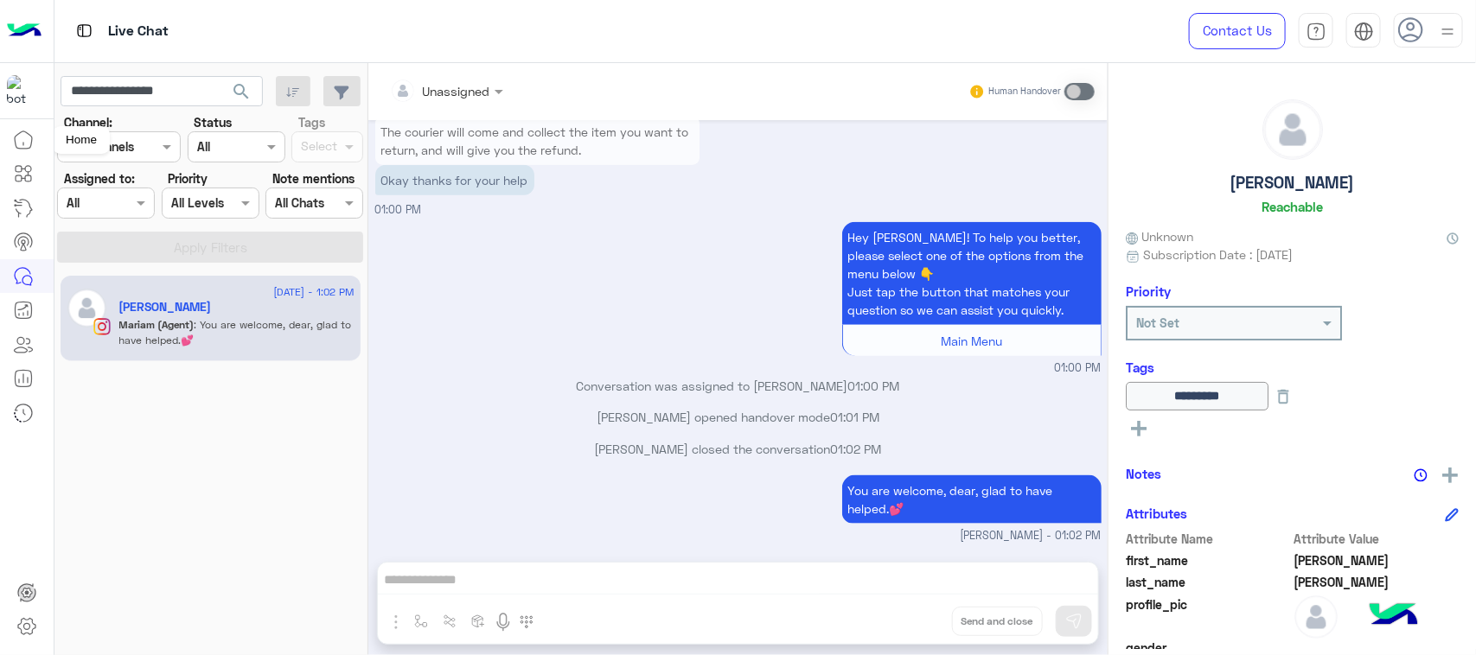
click at [22, 143] on icon at bounding box center [23, 140] width 21 height 21
